Goal: Information Seeking & Learning: Learn about a topic

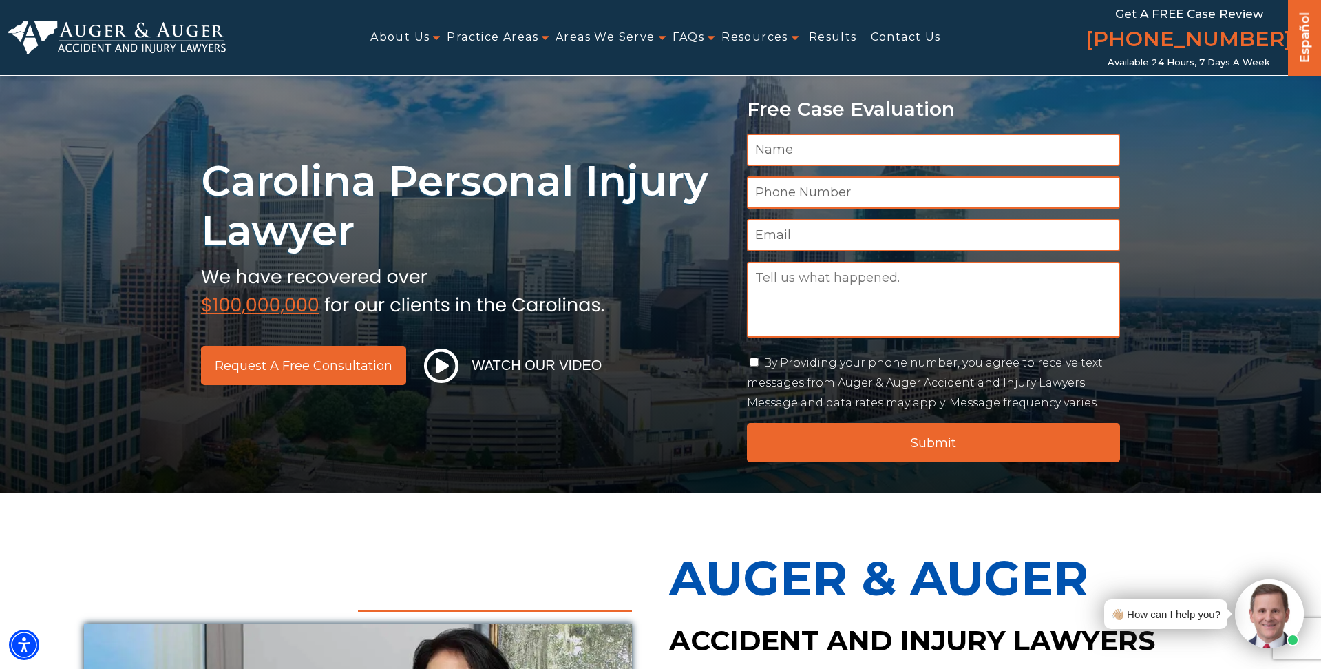
click at [246, 198] on h1 "Carolina Personal Injury Lawyer" at bounding box center [466, 205] width 530 height 99
click at [646, 236] on h1 "Carolina Personal Injury Lawyer" at bounding box center [466, 205] width 530 height 99
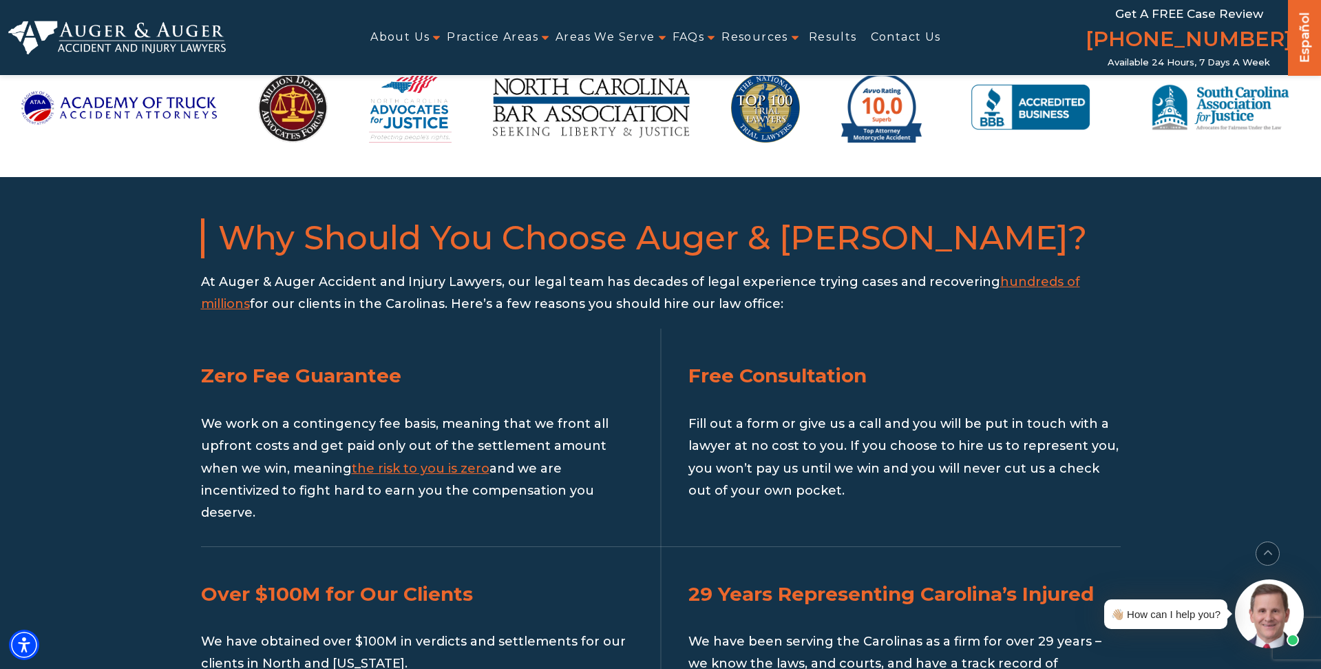
scroll to position [1308, 0]
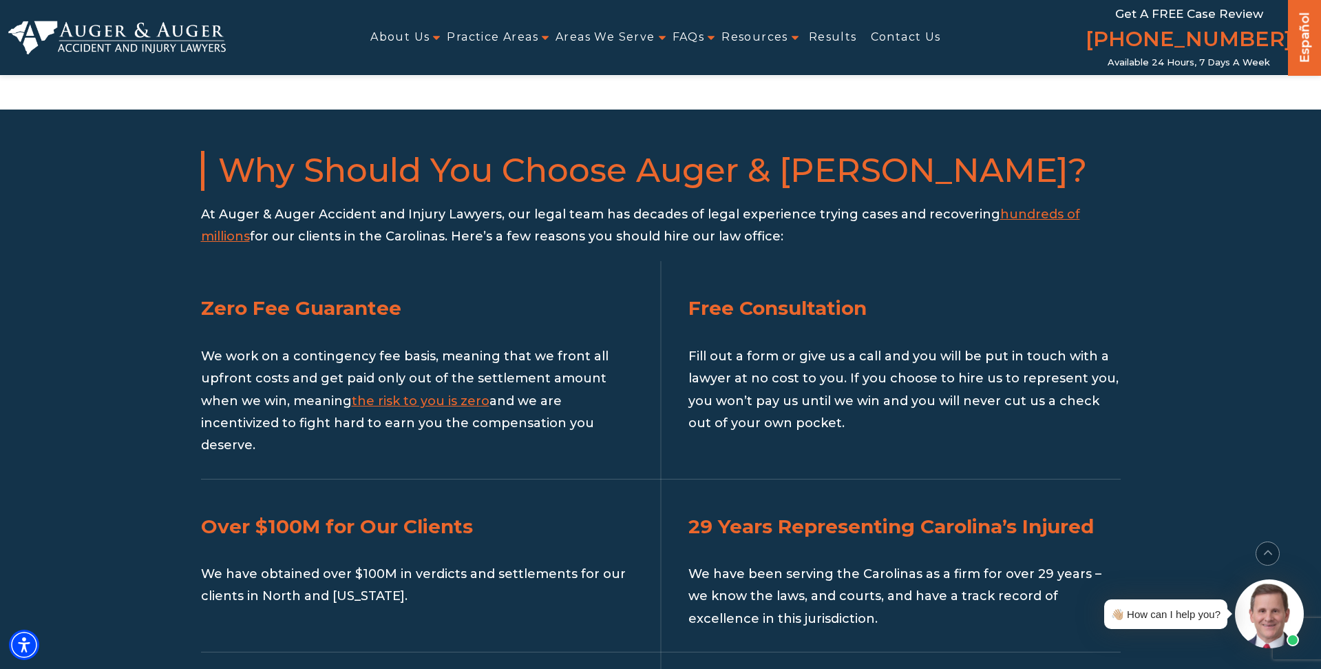
click at [1047, 207] on span "hundreds of millions" at bounding box center [640, 225] width 879 height 37
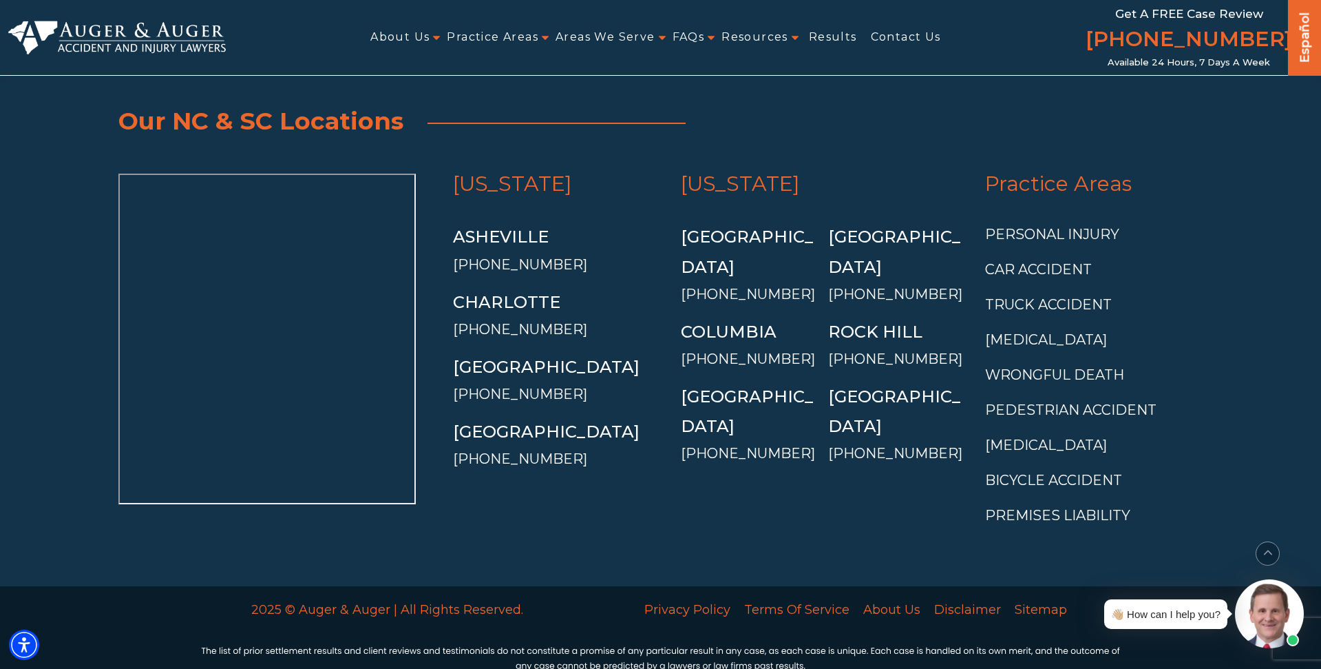
scroll to position [5138, 0]
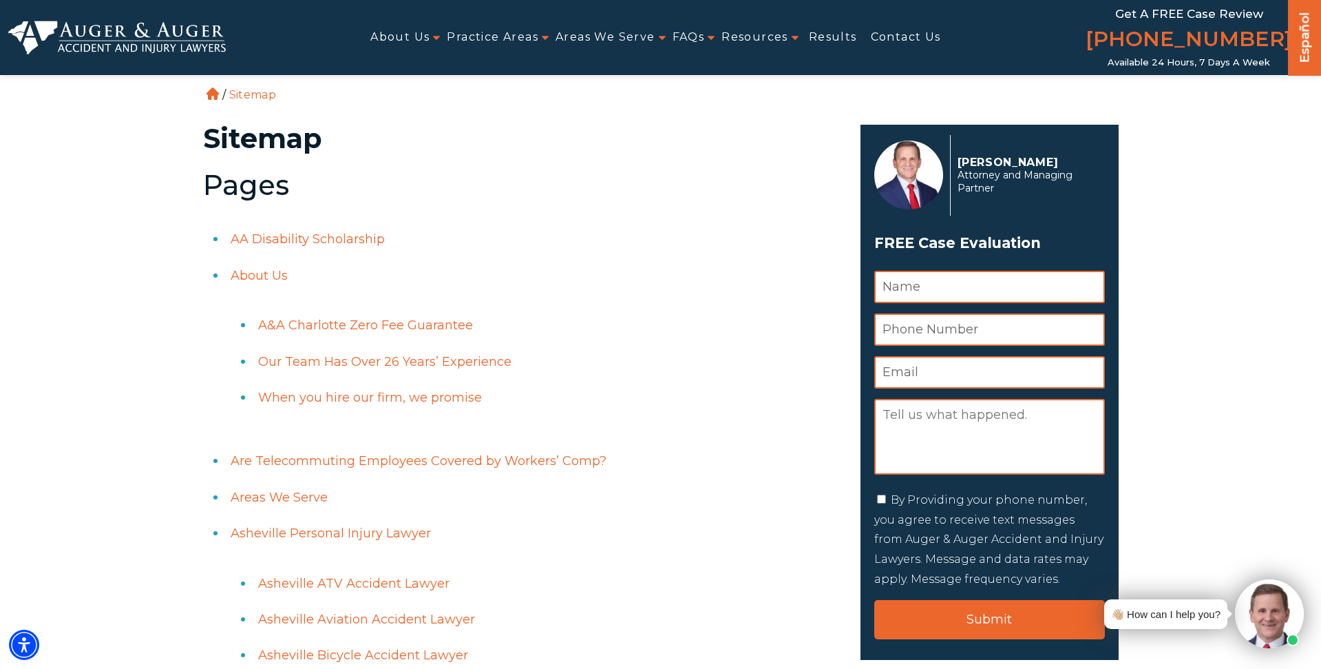
click at [508, 195] on h2 "Pages" at bounding box center [523, 185] width 641 height 30
drag, startPoint x: 170, startPoint y: 10, endPoint x: 171, endPoint y: 32, distance: 22.7
click at [170, 11] on div "About Us Attorneys Herbert Auger Arlene Auger Hunter Gillespie Madison McLawhor…" at bounding box center [660, 37] width 1305 height 75
click at [171, 38] on img at bounding box center [117, 37] width 218 height 33
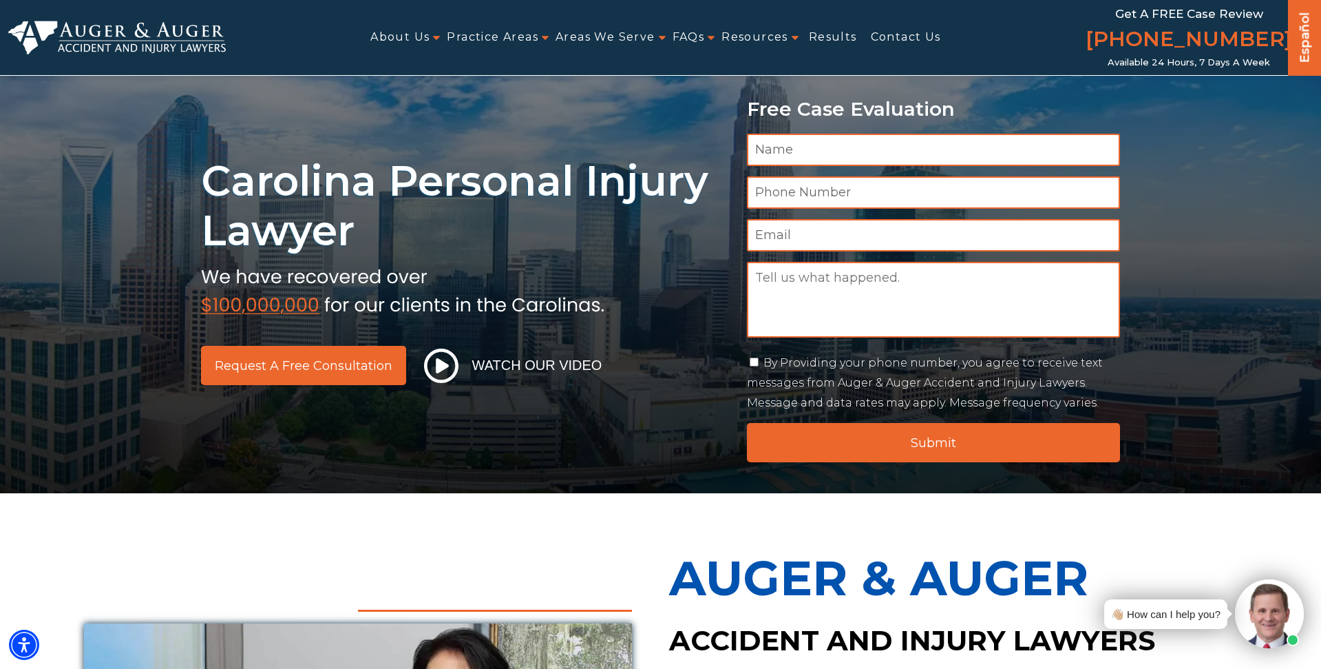
click at [432, 216] on h1 "Carolina Personal Injury Lawyer" at bounding box center [466, 205] width 530 height 99
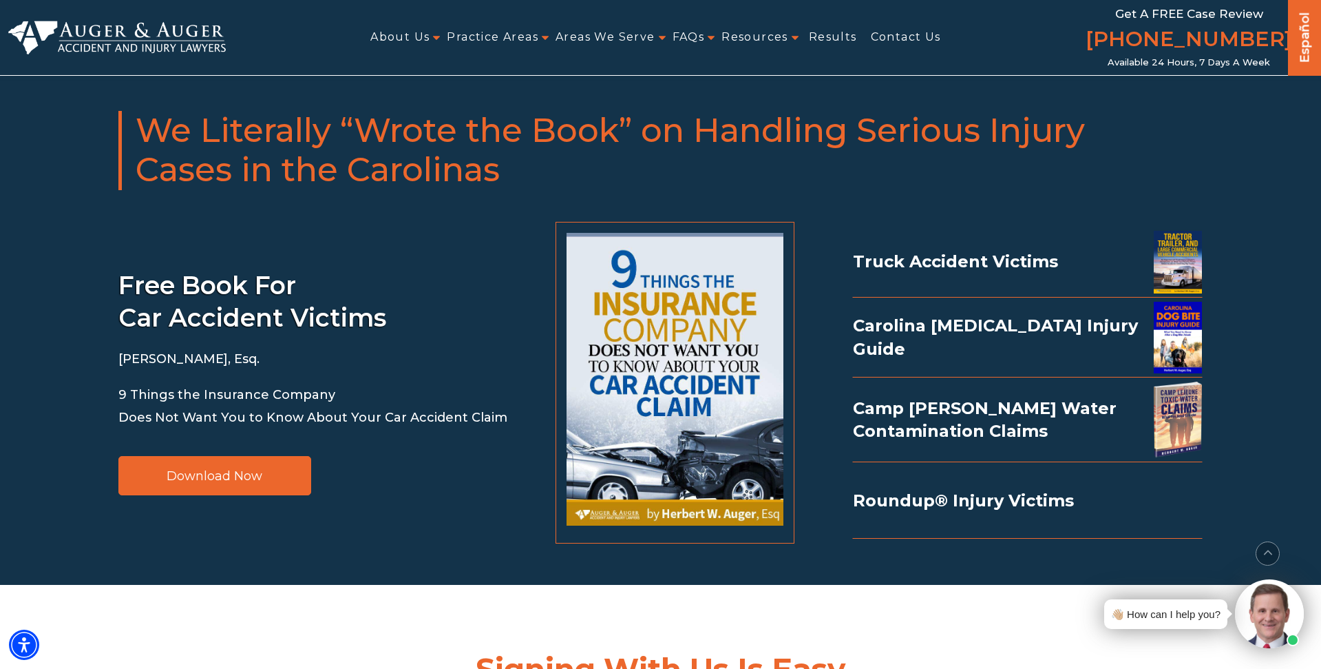
scroll to position [3005, 0]
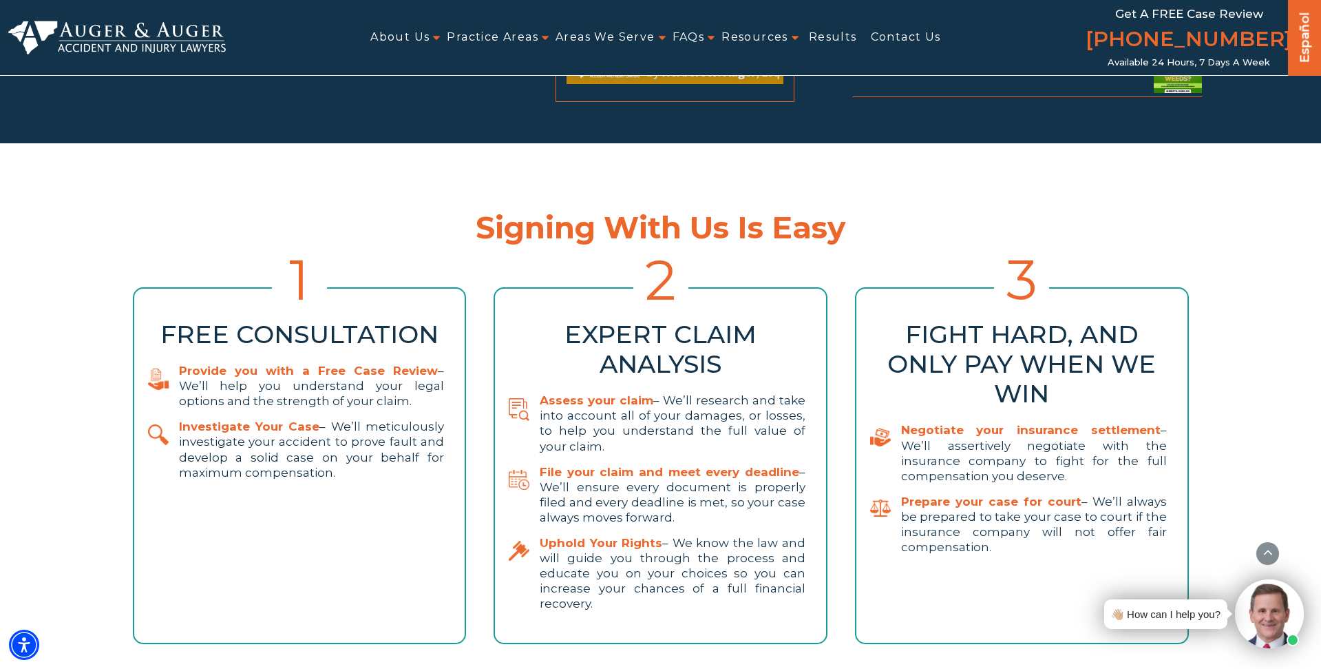
click at [740, 185] on div "Signing With Us Is Easy 1 Free Consultation Provide you with a Free Case Review…" at bounding box center [661, 433] width 1102 height 497
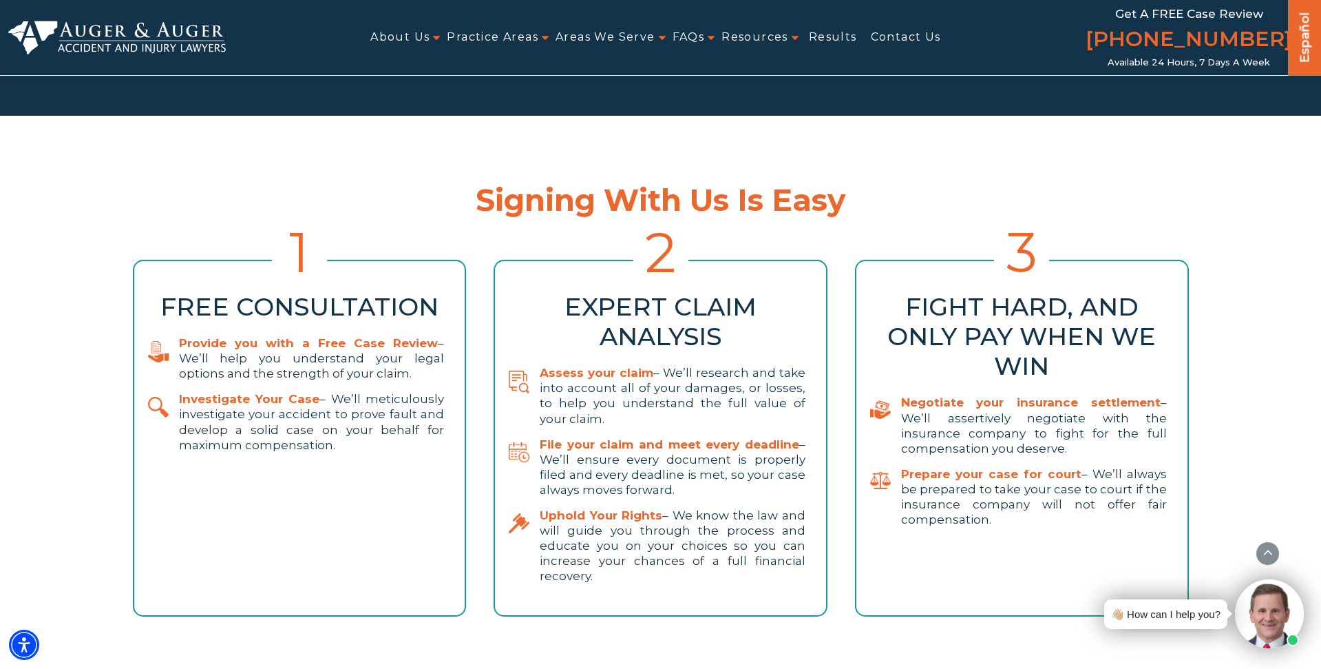
scroll to position [3074, 0]
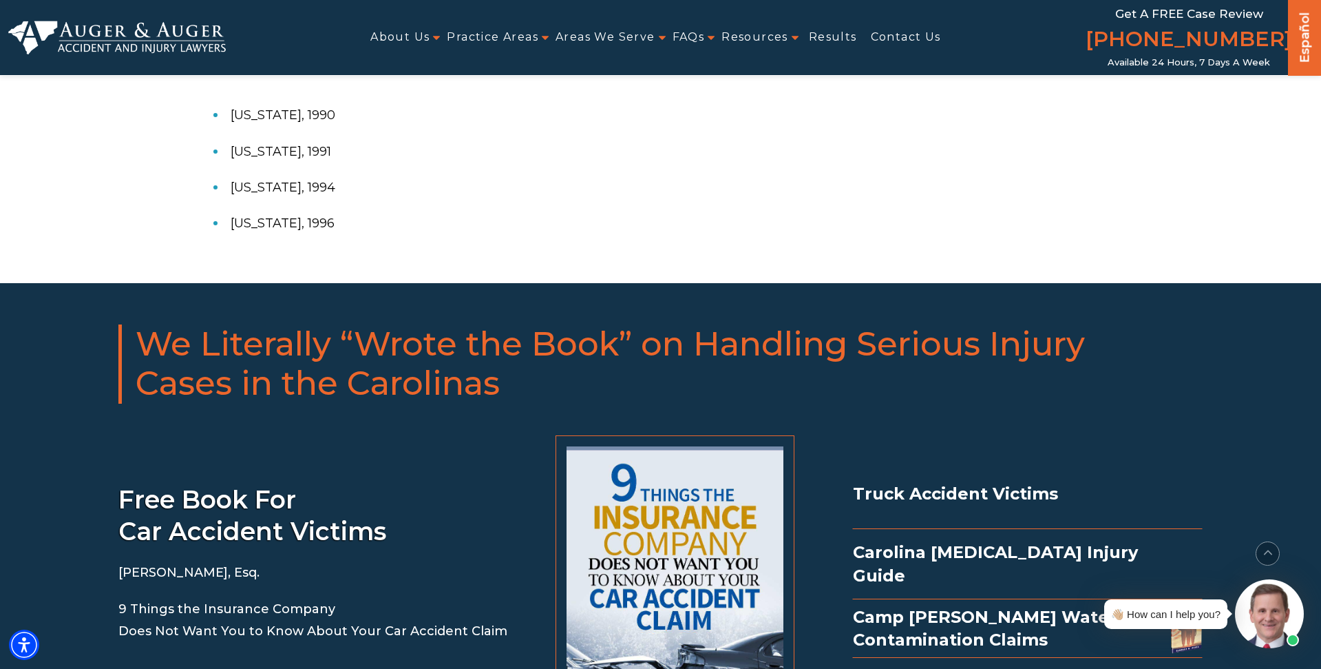
scroll to position [1308, 0]
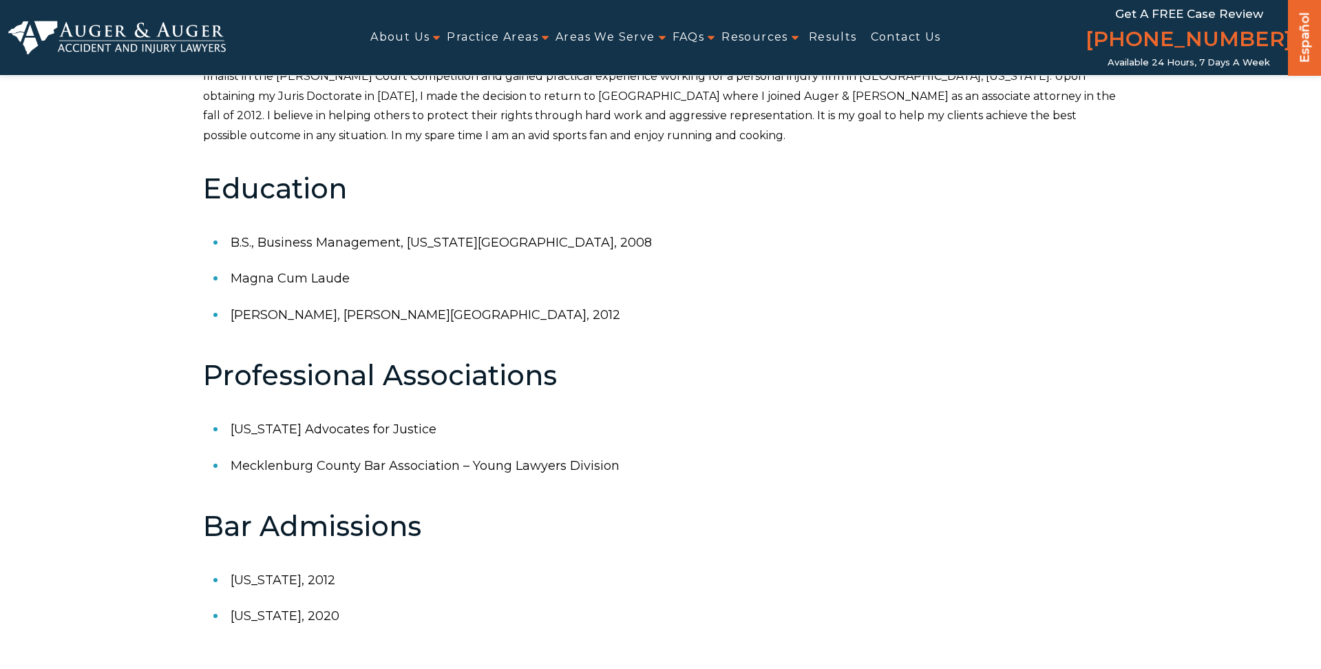
scroll to position [689, 0]
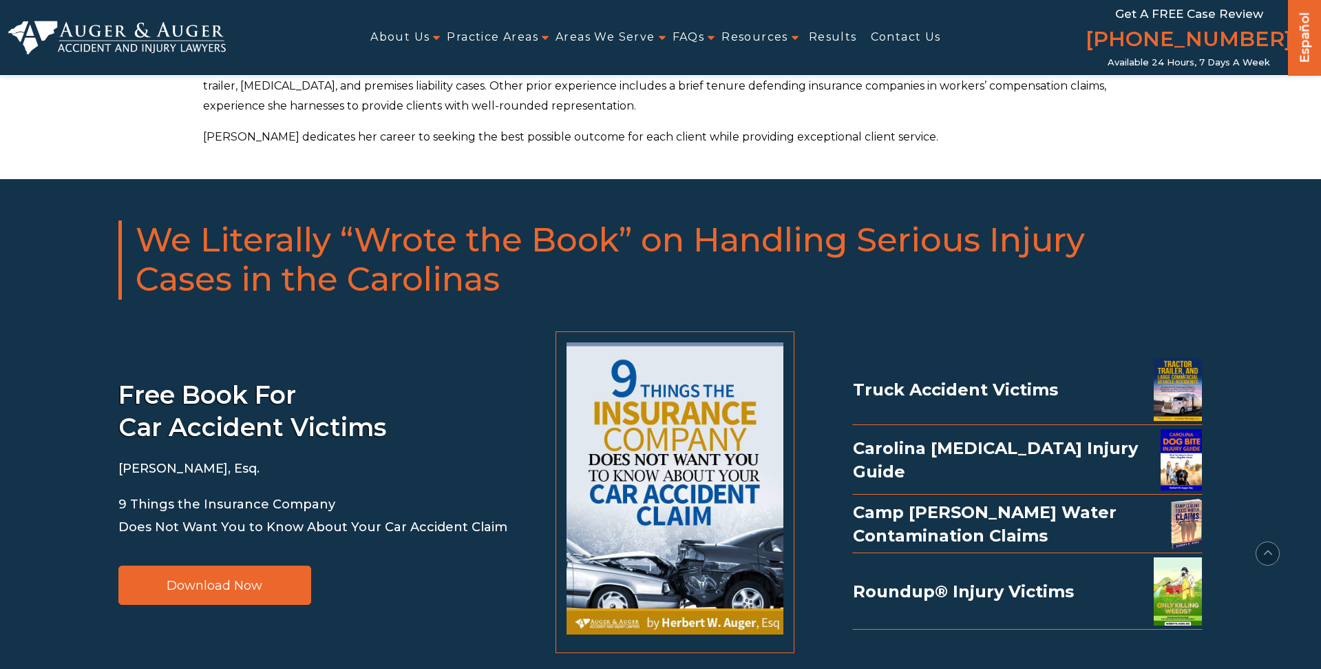
scroll to position [620, 0]
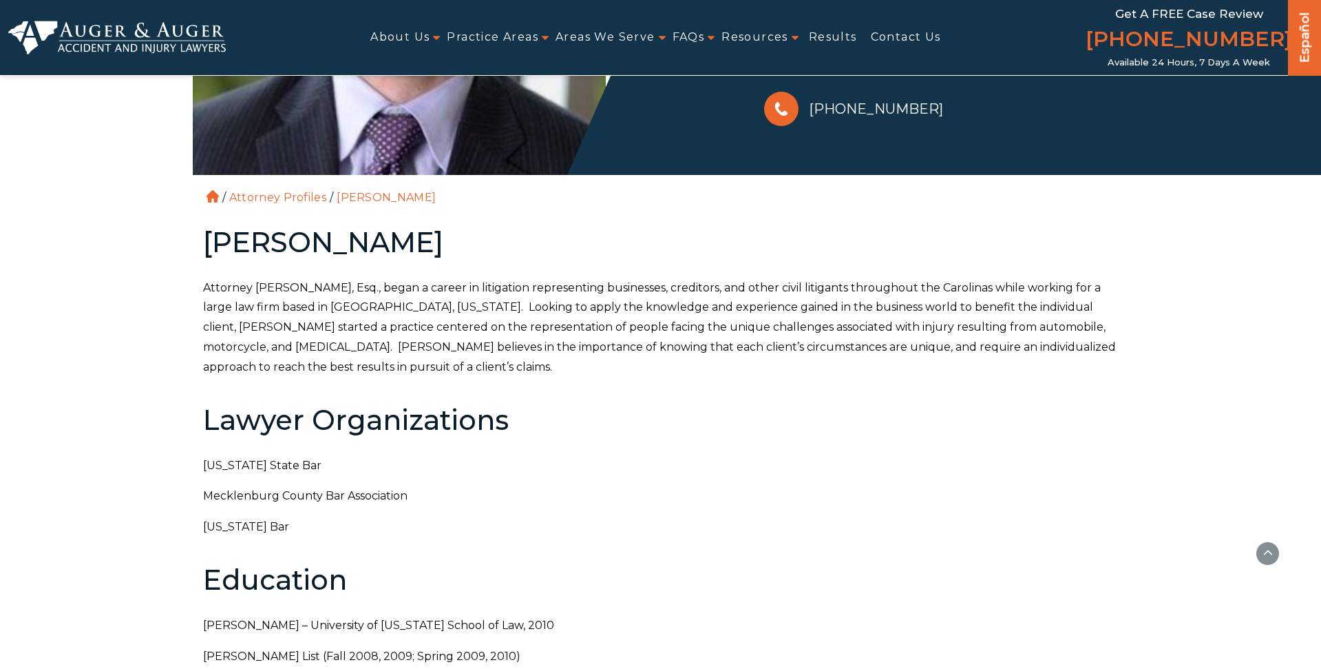
scroll to position [413, 0]
